Goal: Information Seeking & Learning: Understand process/instructions

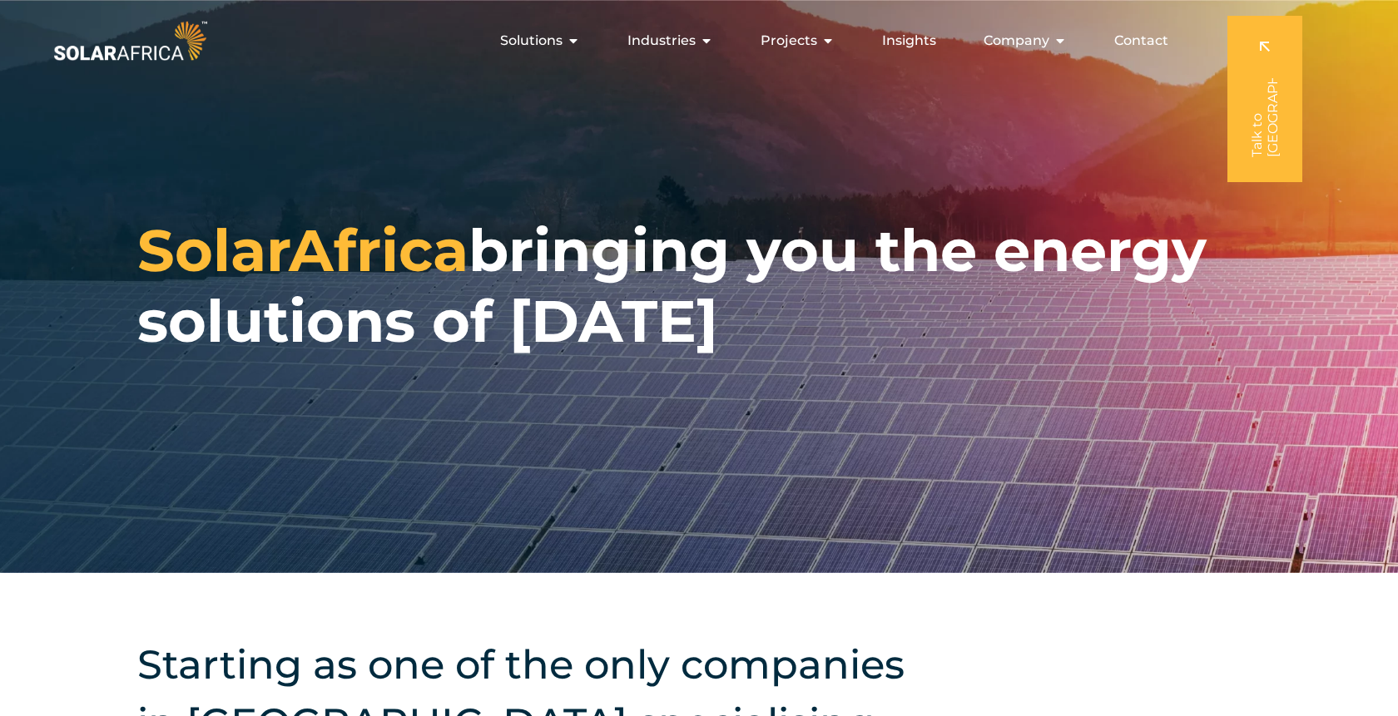
click at [178, 45] on img at bounding box center [130, 41] width 161 height 48
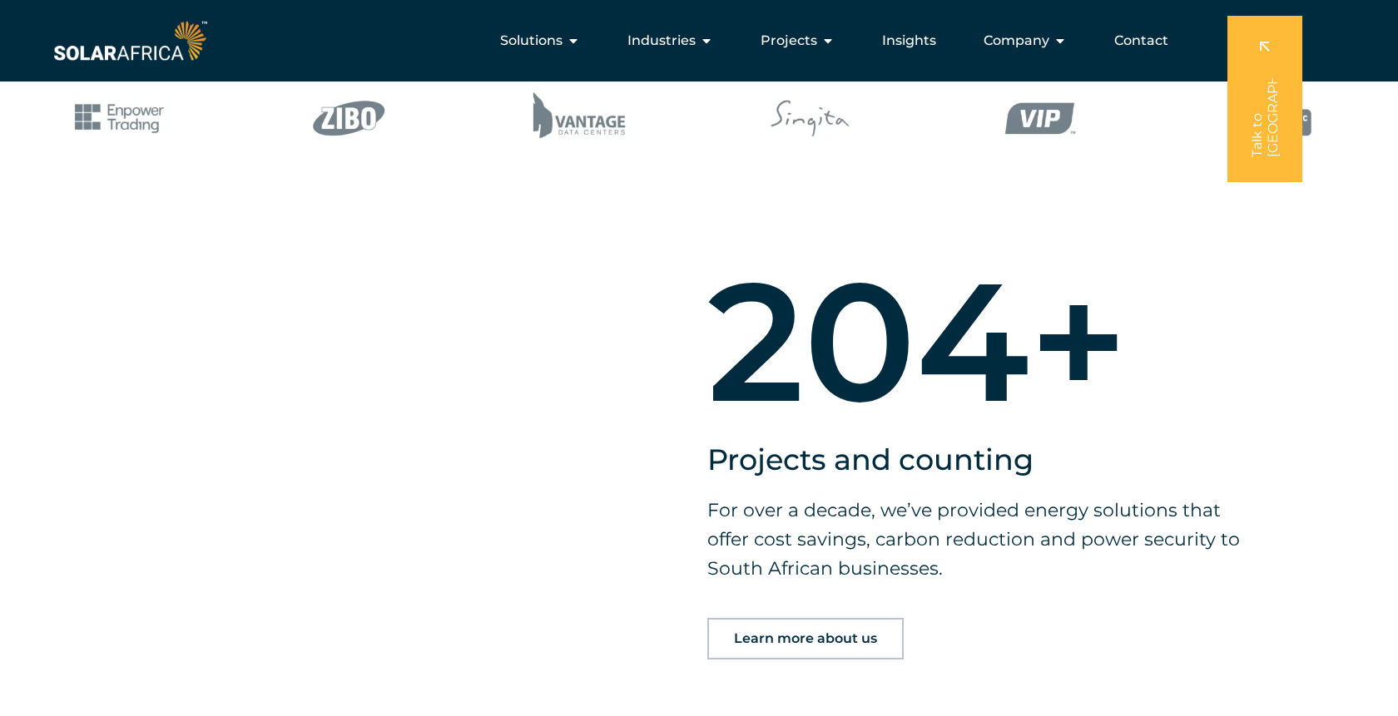
scroll to position [117, 0]
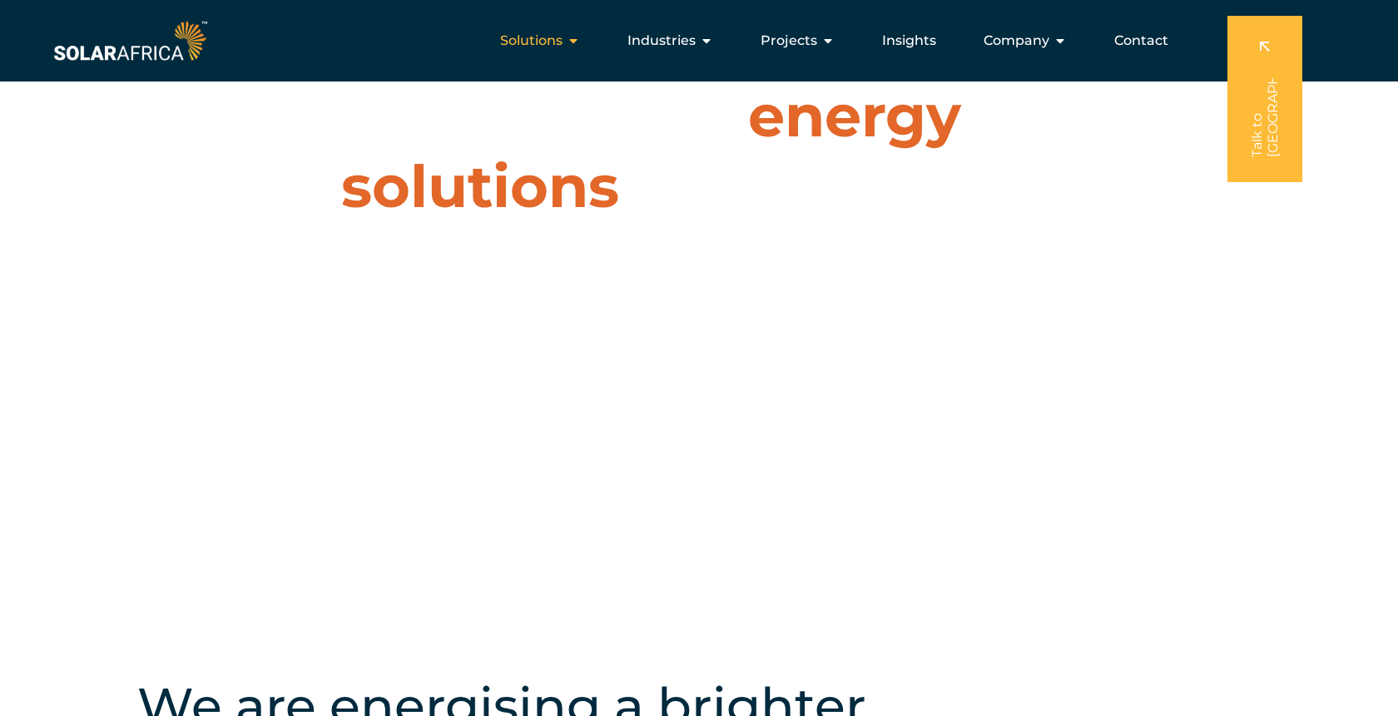
click at [548, 47] on span "Solutions" at bounding box center [531, 41] width 62 height 20
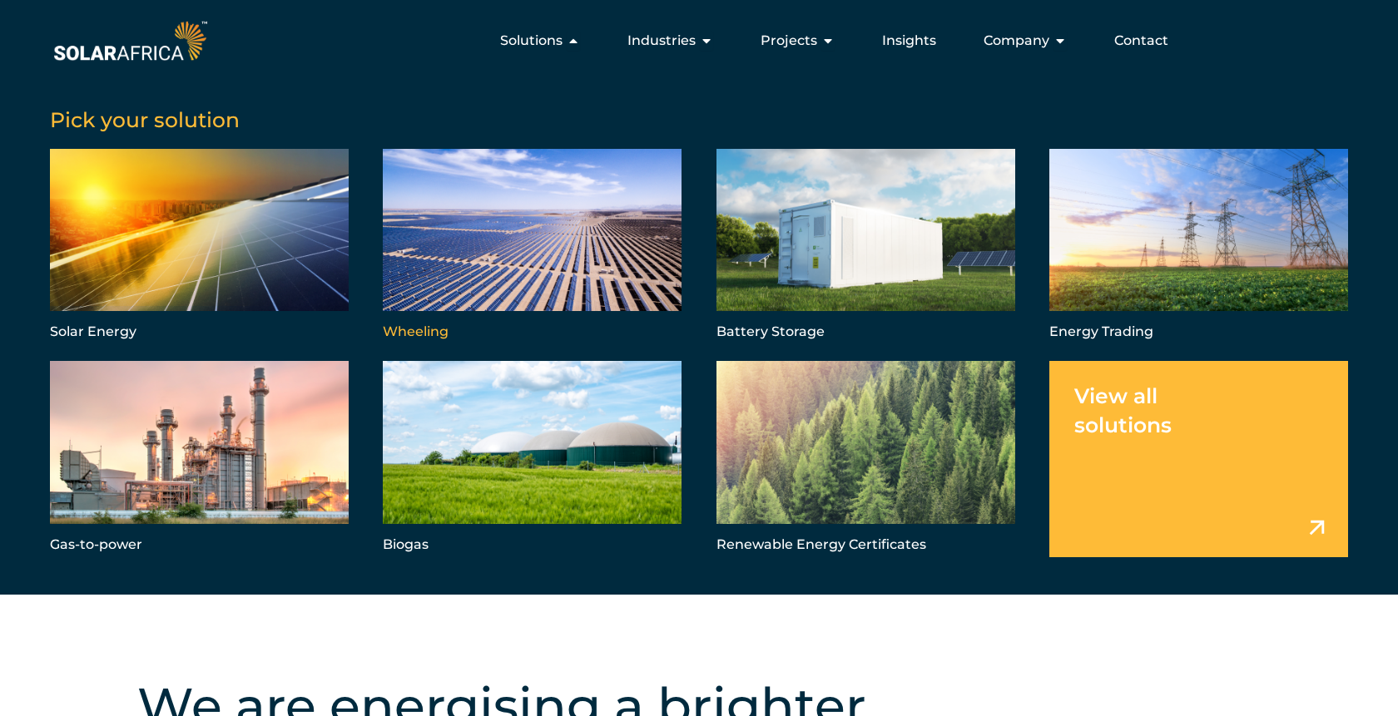
click at [478, 217] on link "Menu" at bounding box center [532, 247] width 299 height 196
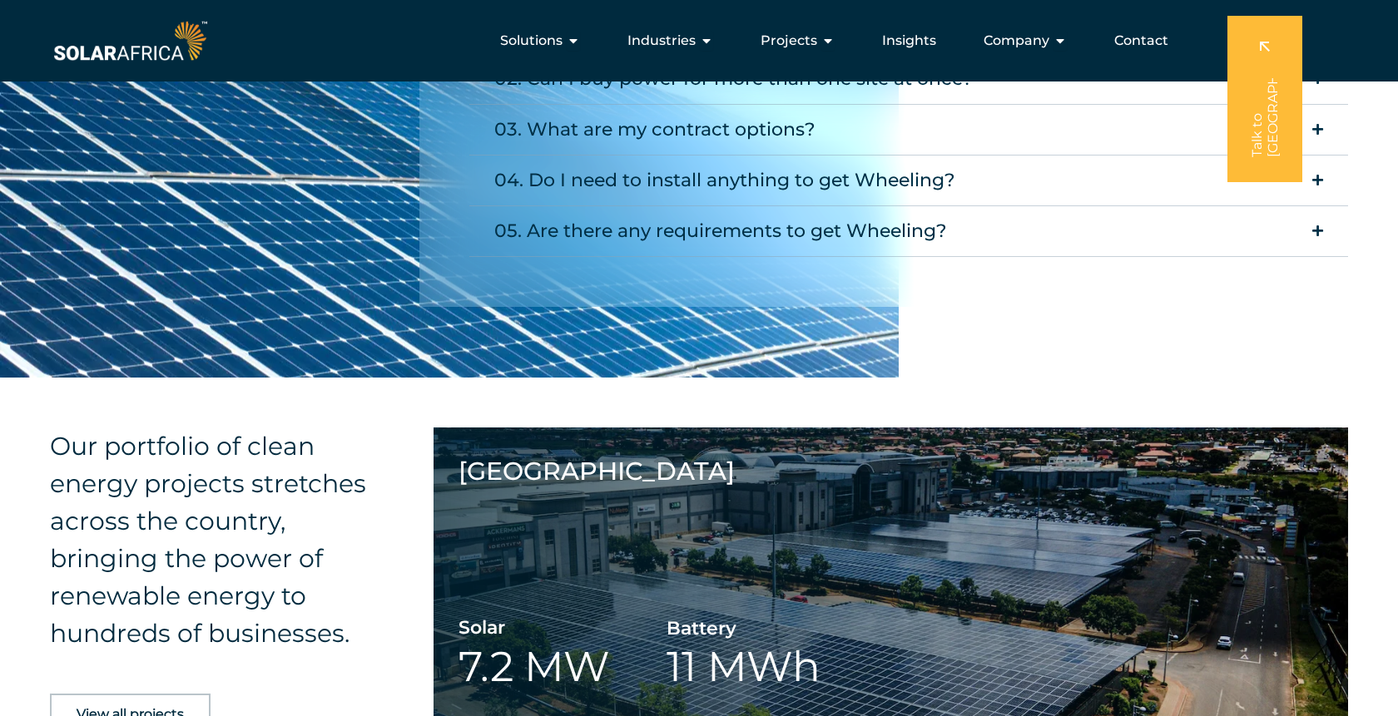
scroll to position [1911, 0]
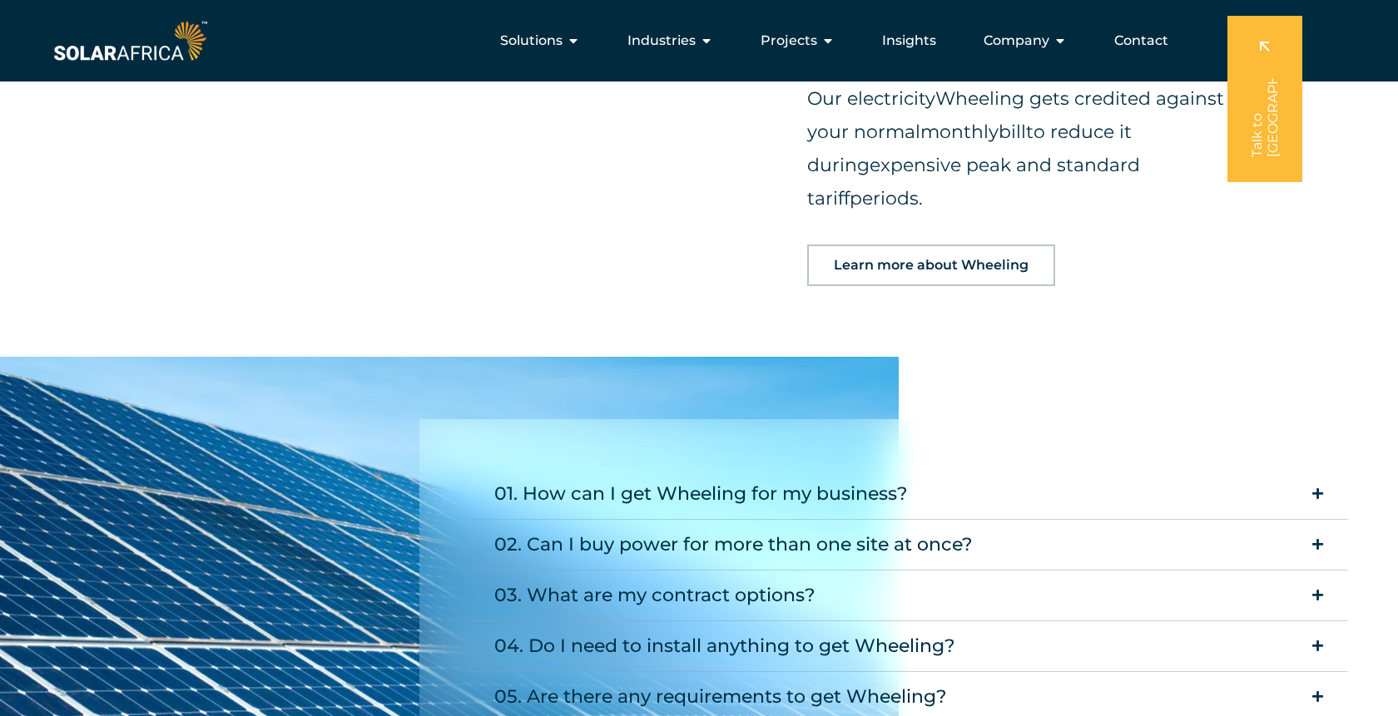
click at [815, 419] on div "01. How can I get Wheeling for my business? Simply reach out to our energy expe…" at bounding box center [908, 596] width 978 height 354
click at [820, 478] on div "01. How can I get Wheeling for my business?" at bounding box center [701, 494] width 414 height 33
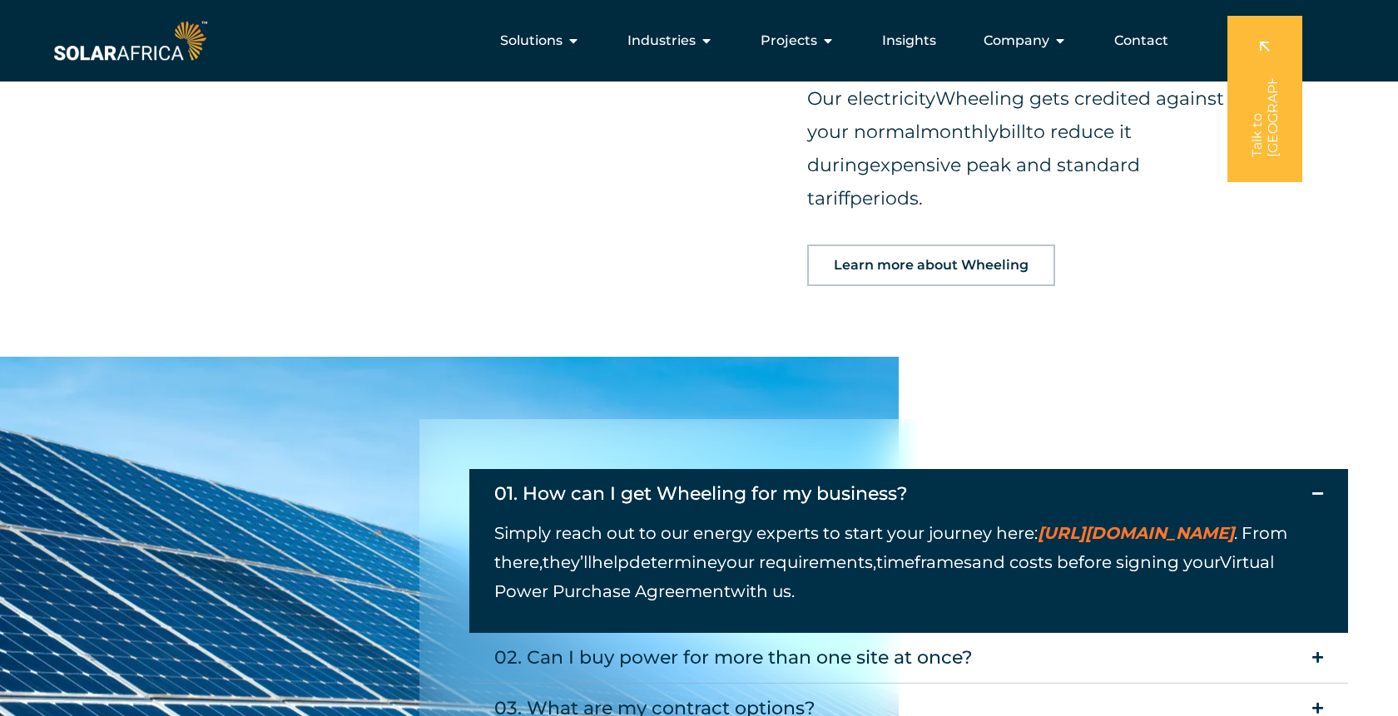
click at [820, 478] on div "01. How can I get Wheeling for my business?" at bounding box center [701, 494] width 414 height 33
